Goal: Feedback & Contribution: Leave review/rating

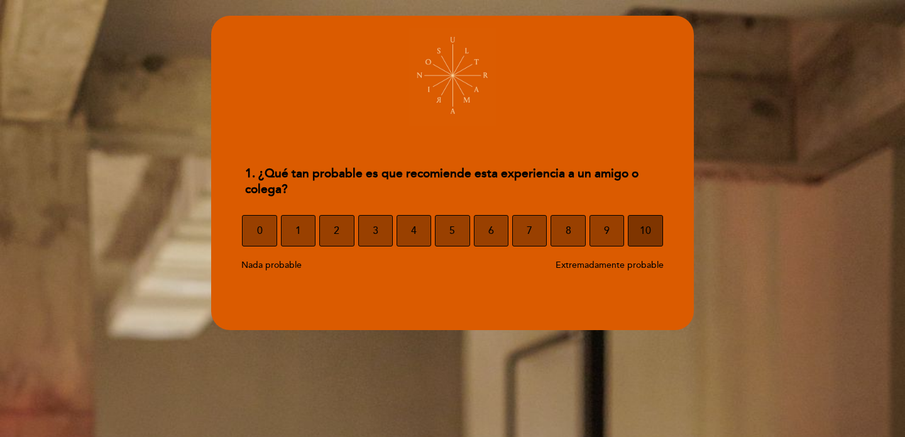
click at [653, 236] on button "10" at bounding box center [645, 230] width 35 height 31
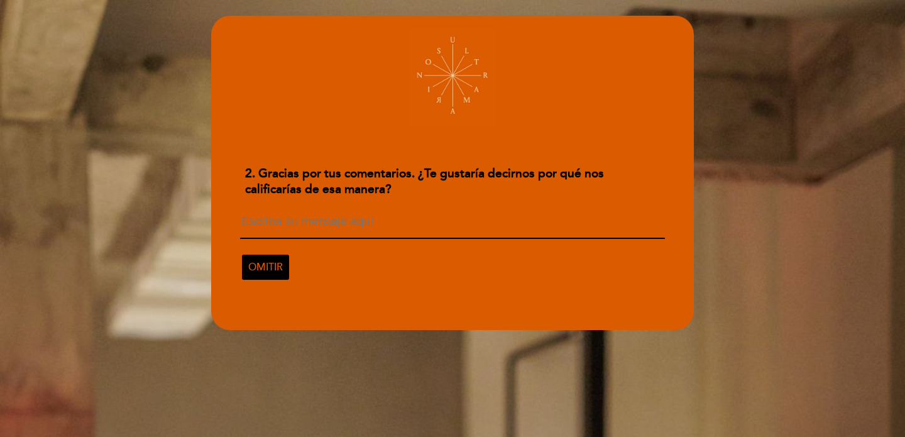
click at [341, 215] on textarea at bounding box center [452, 227] width 424 height 24
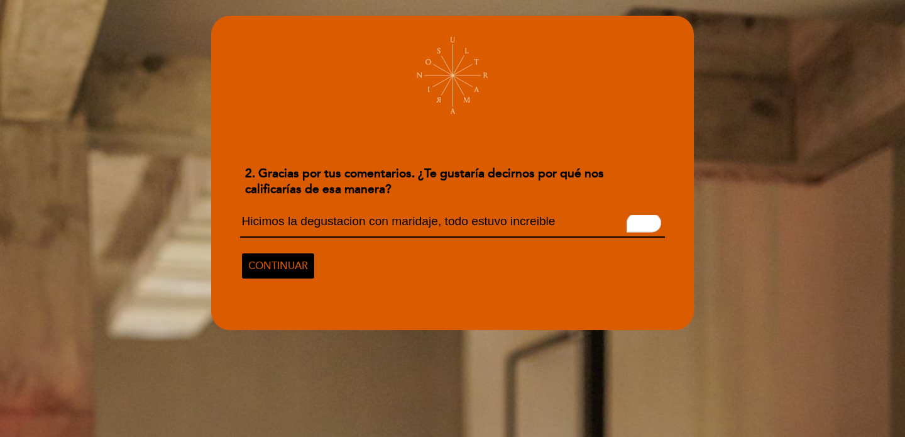
click at [523, 219] on textarea "Hicimos la degustacion con maridaje, todo estuvo increible" at bounding box center [452, 226] width 424 height 23
click at [587, 221] on textarea "Hicimos la degustacion con maridaje, todo estuvo increible" at bounding box center [452, 226] width 424 height 23
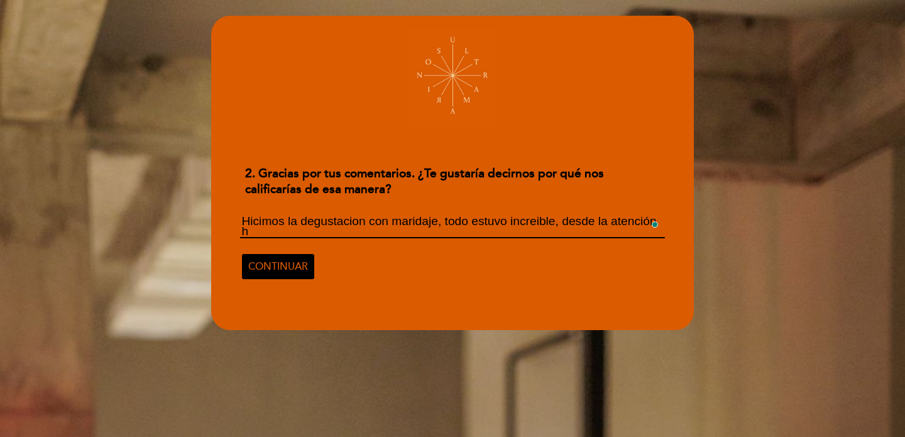
scroll to position [1, 0]
drag, startPoint x: 283, startPoint y: 231, endPoint x: 258, endPoint y: 215, distance: 30.0
click at [258, 215] on textarea "Hicimos la degustacion con maridaje, todo estuvo increible, desde la atención h…" at bounding box center [452, 226] width 424 height 23
click at [255, 221] on textarea "Hicimos la degustacion con maridaje, todo estuvo increible, desde la atención h…" at bounding box center [452, 226] width 424 height 23
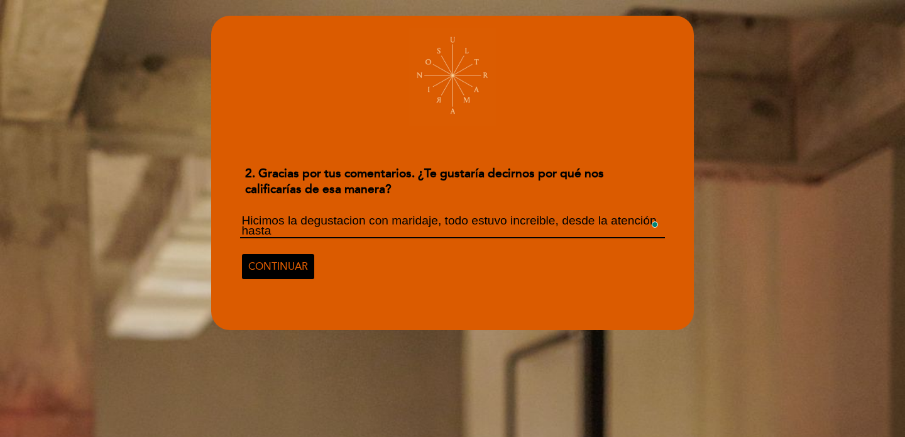
click at [255, 221] on textarea "Hicimos la degustacion con maridaje, todo estuvo increible, desde la atención h…" at bounding box center [452, 226] width 424 height 23
click at [459, 245] on div "Hicimos la degustacion con maridaje, todo estuvo increible, desde la atención h…" at bounding box center [452, 244] width 434 height 79
drag, startPoint x: 445, startPoint y: 218, endPoint x: 504, endPoint y: 238, distance: 61.8
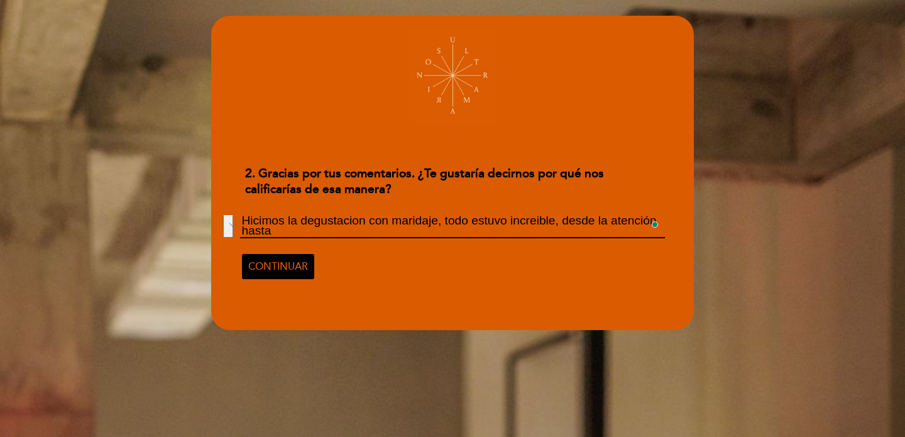
click at [504, 238] on div "Hicimos la degustacion con maridaje, todo estuvo increible, desde la atención h…" at bounding box center [452, 244] width 434 height 79
click at [283, 224] on textarea "Hicimos la degustacion con maridaje, todo estuvo increible, desde la atención h…" at bounding box center [452, 226] width 424 height 23
click at [338, 237] on textarea "Hicimos la degustacion con maridaje, todo estuvo increible, desde la atención h…" at bounding box center [452, 226] width 424 height 23
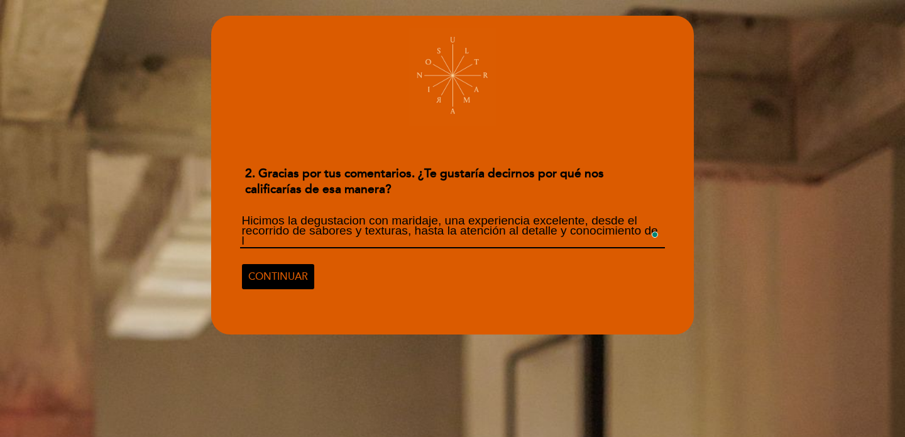
scroll to position [0, 0]
click at [355, 219] on textarea "Hicimos la degustacion con maridaje, una experiencia excelente, desde el recorr…" at bounding box center [452, 231] width 424 height 33
click at [386, 238] on textarea "Hicimos la degustación con maridaje, una experiencia excelente, desde el recorr…" at bounding box center [452, 231] width 424 height 33
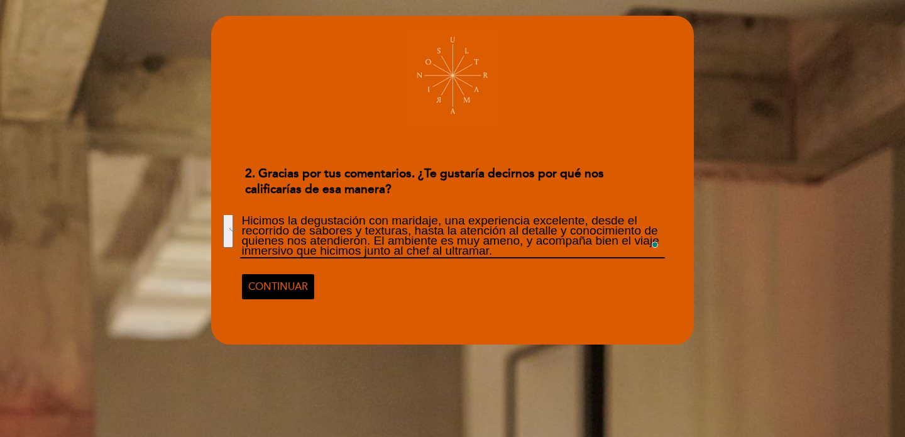
drag, startPoint x: 502, startPoint y: 248, endPoint x: 200, endPoint y: 214, distance: 303.7
click at [200, 213] on div "2. Gracias por tus comentarios. ¿Te gustaría decirnos por qué nos calificarías …" at bounding box center [452, 218] width 905 height 437
click at [243, 218] on textarea "Hicimos la degustación con maridaje, una experiencia excelente, desde el recorr…" at bounding box center [452, 236] width 424 height 43
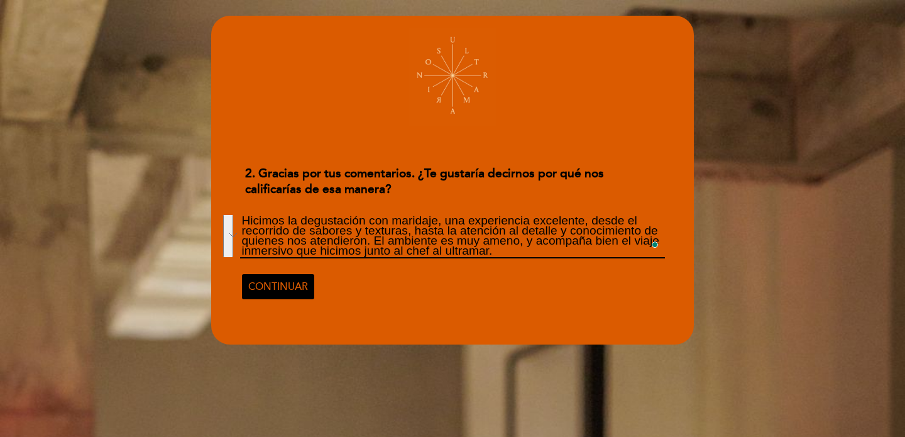
click at [243, 218] on textarea "Hicimos la degustación con maridaje, una experiencia excelente, desde el recorr…" at bounding box center [452, 236] width 424 height 43
drag, startPoint x: 243, startPoint y: 218, endPoint x: 474, endPoint y: 231, distance: 231.1
click at [474, 231] on textarea "Hicimos la degustación con maridaje, una experiencia excelente, desde el recorr…" at bounding box center [452, 236] width 424 height 43
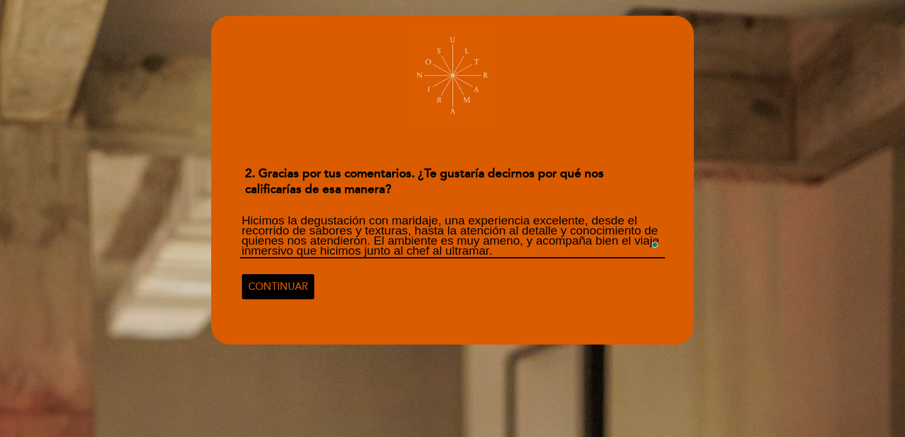
drag, startPoint x: 501, startPoint y: 251, endPoint x: 313, endPoint y: 237, distance: 188.5
click at [313, 237] on textarea "Hicimos la degustación con maridaje, una experiencia excelente, desde el recorr…" at bounding box center [452, 236] width 424 height 43
click at [536, 252] on textarea "Hicimos la degustación con maridaje, una experiencia excelente, desde el recorr…" at bounding box center [452, 236] width 424 height 43
drag, startPoint x: 404, startPoint y: 232, endPoint x: 622, endPoint y: 243, distance: 218.4
click at [622, 243] on textarea "Hicimos la degustación con maridaje, una experiencia excelente, desde el recorr…" at bounding box center [452, 236] width 424 height 43
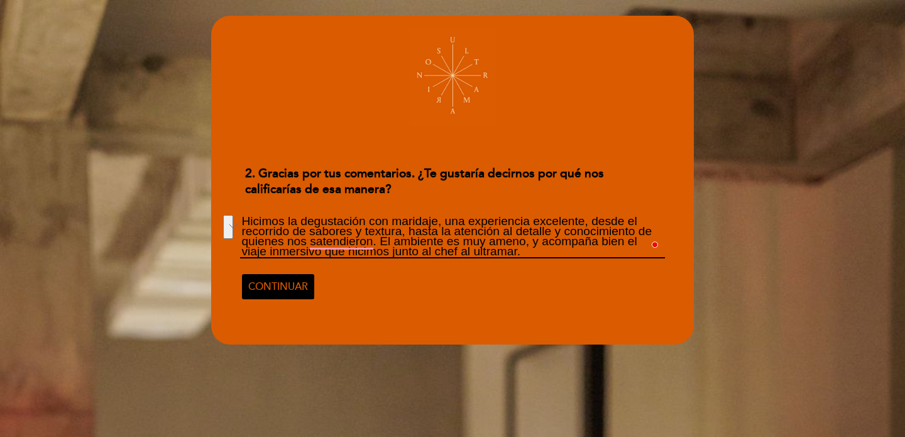
click at [432, 236] on textarea "Hicimos la degustación con maridaje, una experiencia excelente, desde el recorr…" at bounding box center [452, 236] width 424 height 43
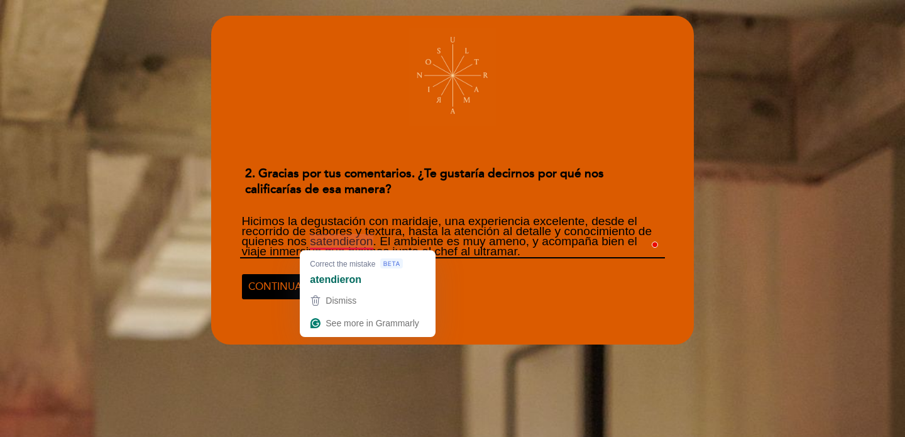
click at [318, 241] on textarea "Hicimos la degustación con maridaje, una experiencia excelente, desde el recorr…" at bounding box center [452, 236] width 424 height 43
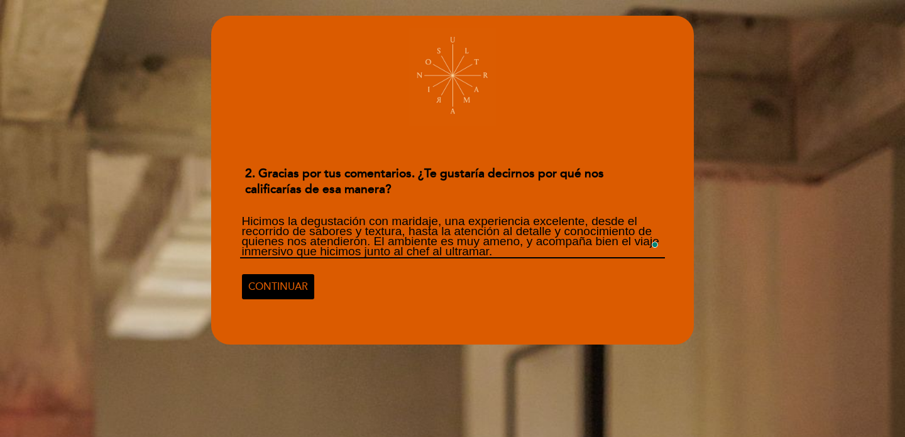
click at [383, 256] on textarea "Hicimos la degustación con maridaje, una experiencia excelente, desde el recorr…" at bounding box center [452, 236] width 424 height 43
click at [497, 251] on textarea "Hicimos la degustación con maridaje, una experiencia excelente, desde el recorr…" at bounding box center [452, 236] width 424 height 43
click at [509, 250] on textarea "Hicimos la degustación con maridaje, una experiencia excelente, desde el recorr…" at bounding box center [452, 236] width 424 height 43
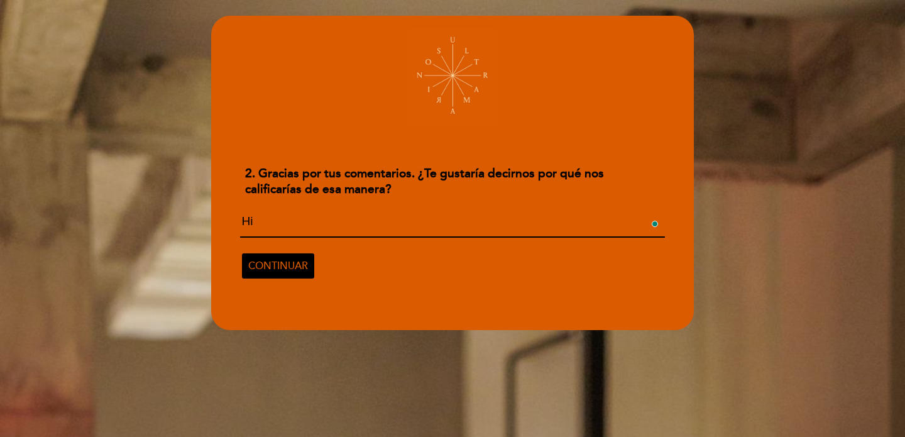
type textarea "H"
paste textarea "La degustación con maridaje resultó una experiencia memorable. El recorrido pro…"
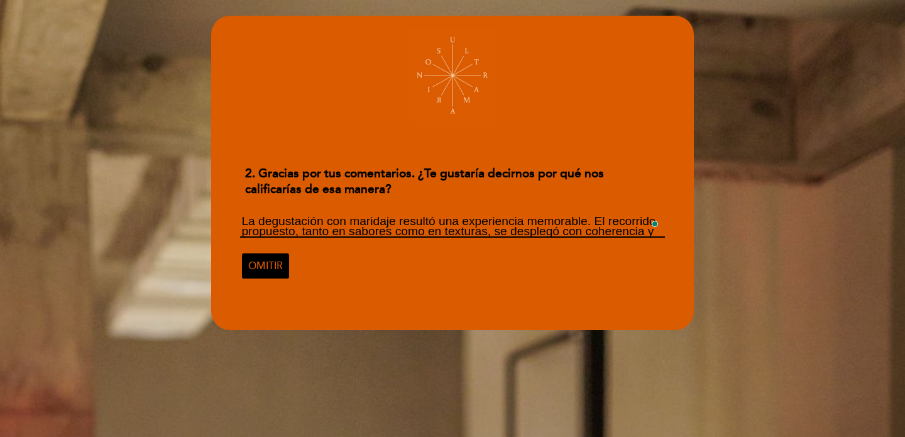
scroll to position [1, 0]
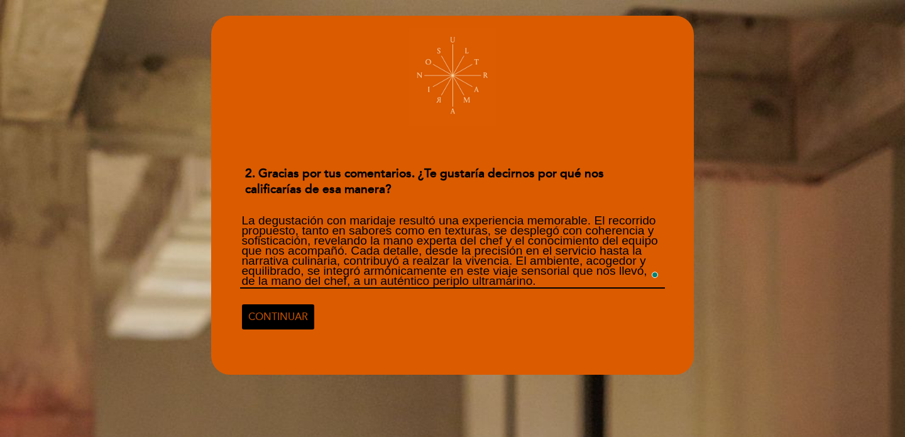
type textarea "La degustación con maridaje resultó una experiencia memorable. El recorrido pro…"
click at [295, 322] on span "CONTINUAR" at bounding box center [278, 316] width 60 height 35
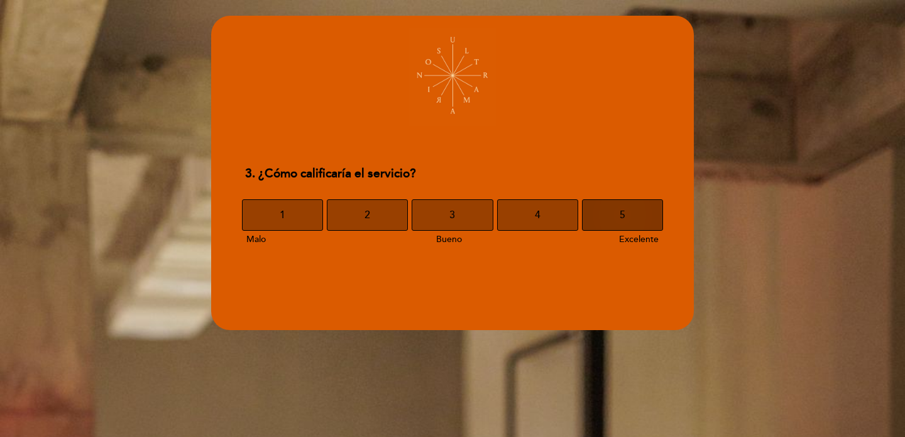
click at [641, 211] on button "5" at bounding box center [622, 214] width 81 height 31
click at [631, 209] on button "5" at bounding box center [622, 214] width 81 height 31
click at [616, 216] on button "5" at bounding box center [622, 214] width 81 height 31
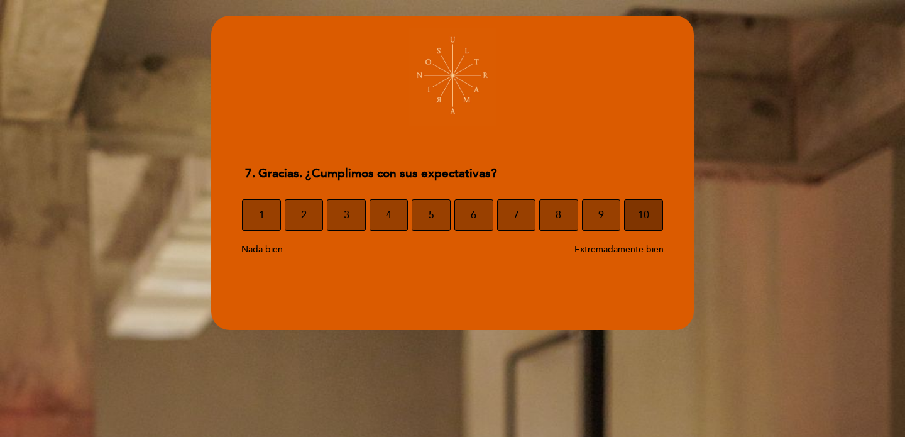
click at [642, 219] on span "10" at bounding box center [643, 214] width 11 height 35
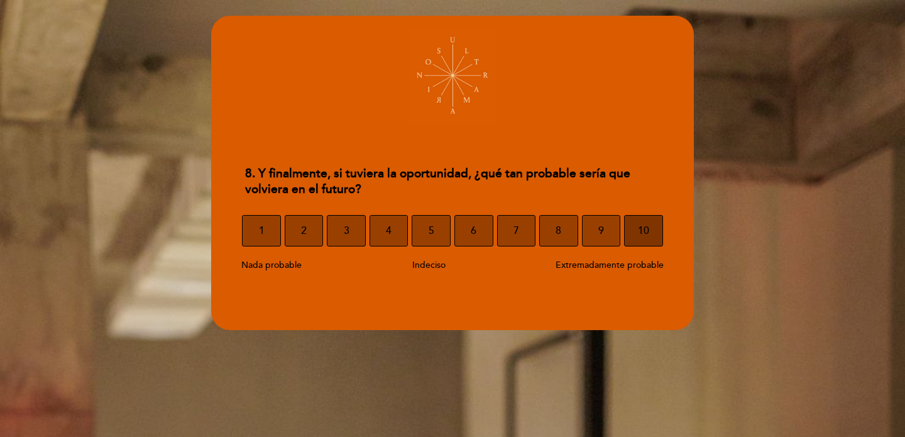
click at [646, 236] on span "10" at bounding box center [643, 230] width 11 height 35
